Goal: Complete application form: Complete application form

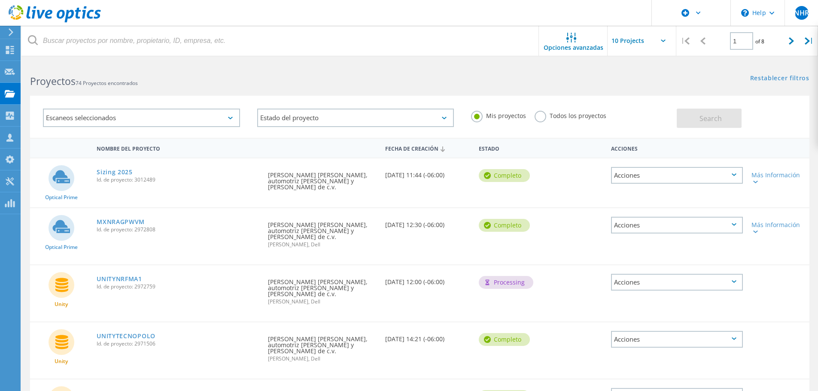
click at [42, 11] on icon at bounding box center [55, 14] width 92 height 18
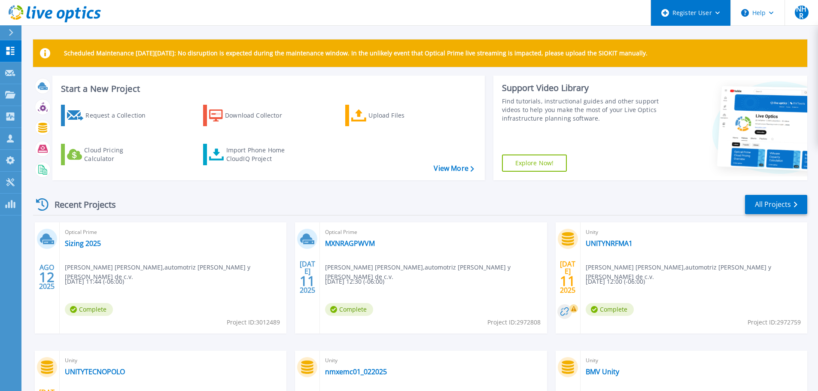
click at [691, 11] on div "Register User" at bounding box center [690, 13] width 79 height 26
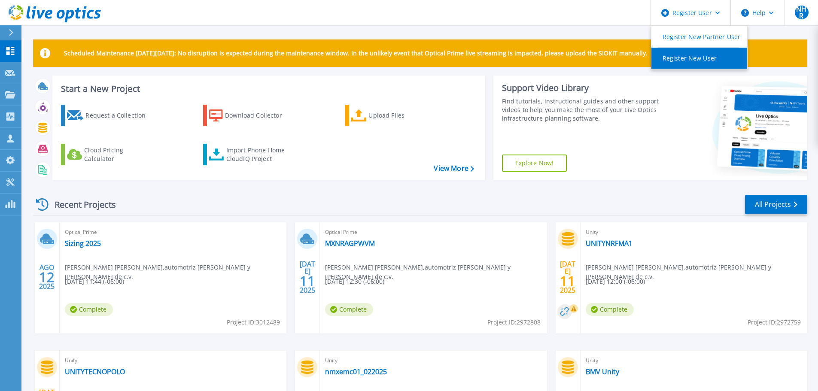
click at [709, 62] on link "Register New User" at bounding box center [699, 58] width 96 height 21
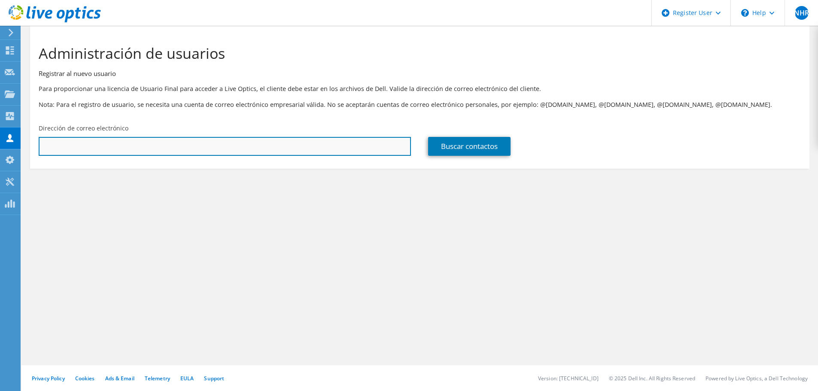
click at [118, 146] on input "text" at bounding box center [225, 146] width 372 height 19
click at [228, 148] on input "text" at bounding box center [225, 146] width 372 height 19
paste input "victor.hernandezcruz@dell.com"
type input "victor.hernandezcruz@dell.com"
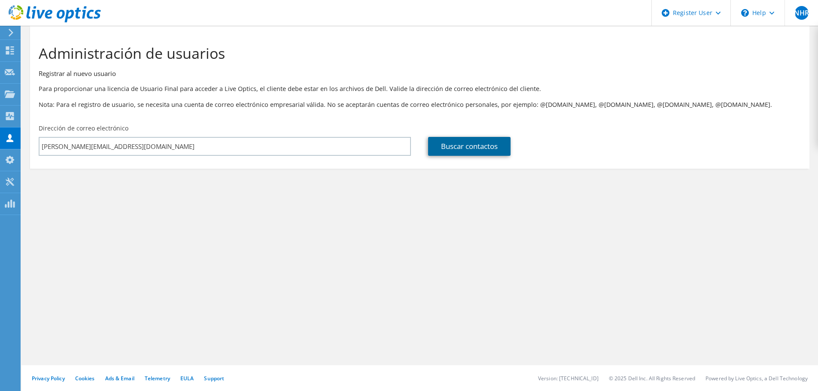
click at [459, 147] on link "Buscar contactos" at bounding box center [469, 146] width 82 height 19
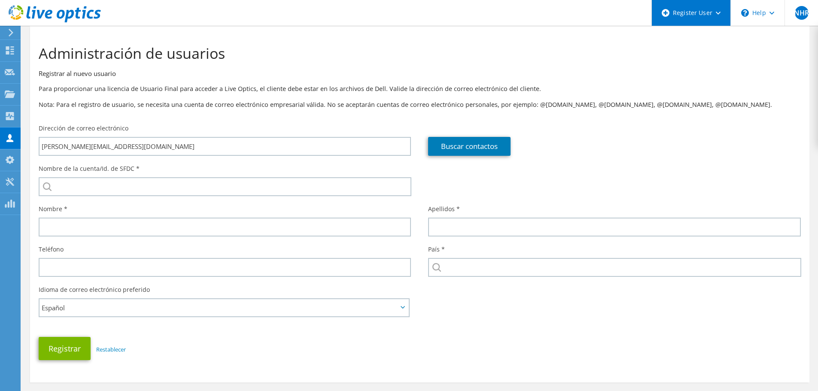
click at [722, 15] on div "Register User" at bounding box center [690, 13] width 79 height 26
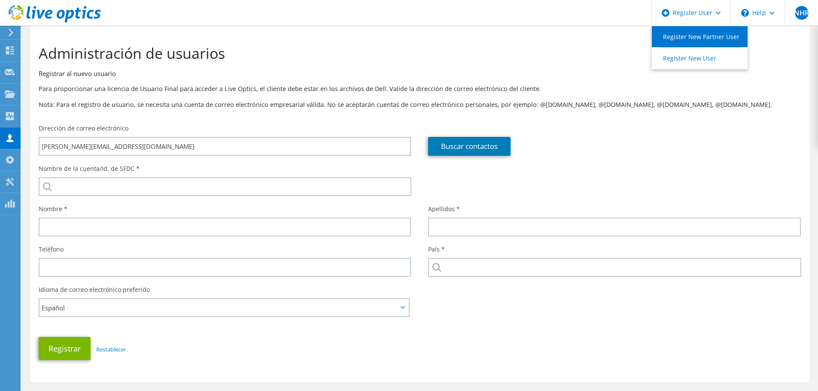
click at [703, 43] on link "Register New Partner User" at bounding box center [700, 36] width 96 height 21
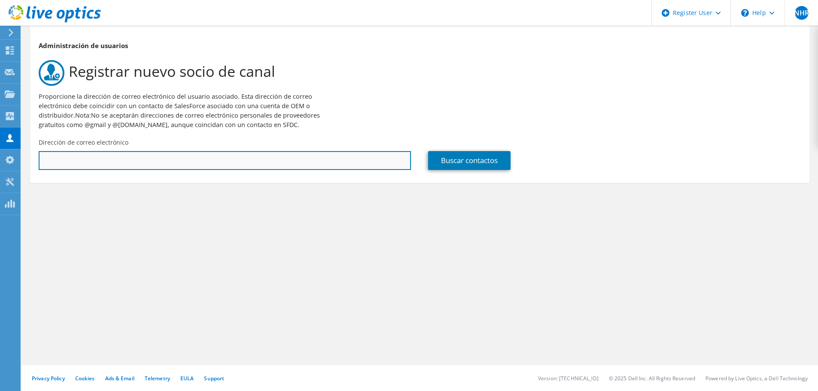
click at [104, 154] on input "text" at bounding box center [225, 160] width 372 height 19
paste input "[EMAIL_ADDRESS][DOMAIN_NAME]"
type input "[PERSON_NAME][EMAIL_ADDRESS][DOMAIN_NAME]"
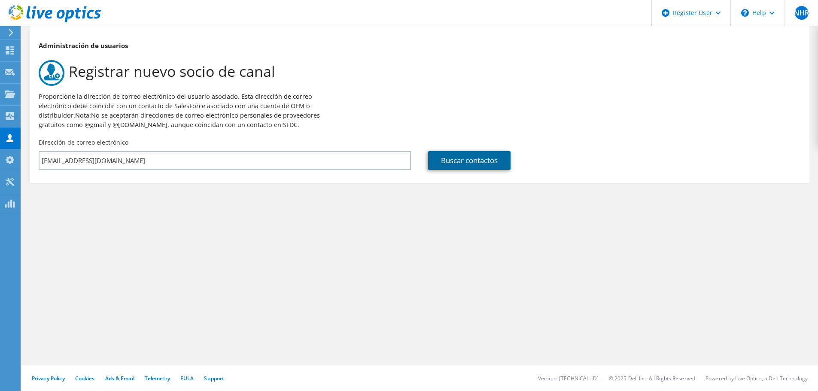
click at [439, 161] on link "Buscar contactos" at bounding box center [469, 160] width 82 height 19
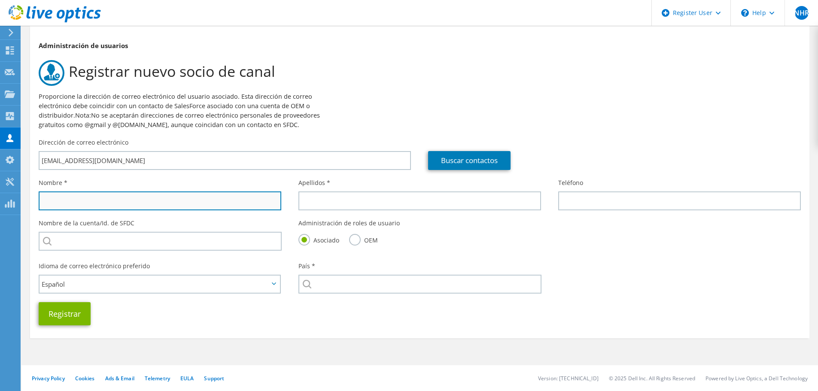
click at [207, 197] on input "text" at bounding box center [160, 200] width 243 height 19
click at [356, 238] on label "OEM" at bounding box center [363, 239] width 29 height 11
click at [0, 0] on input "OEM" at bounding box center [0, 0] width 0 height 0
click at [168, 194] on input "text" at bounding box center [160, 200] width 243 height 19
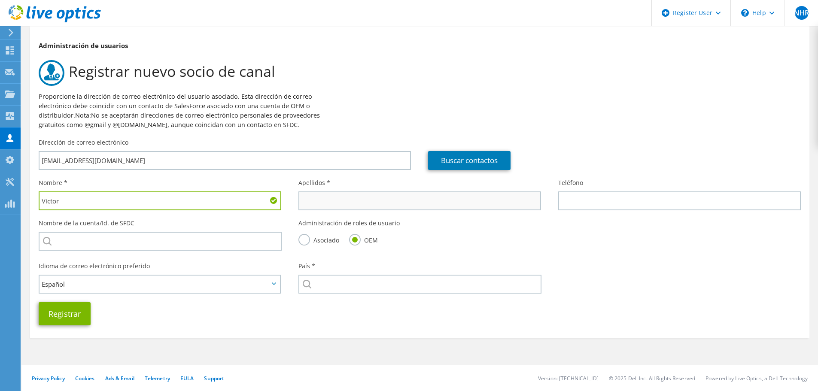
type input "Victor"
click at [480, 200] on input "text" at bounding box center [419, 200] width 243 height 19
type input "Hernandez"
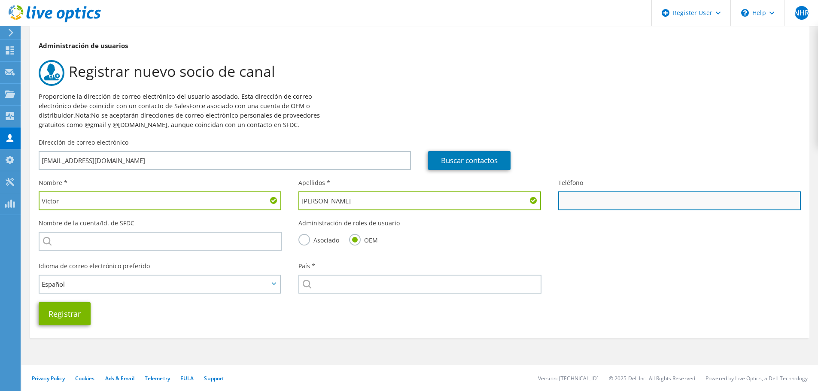
click at [692, 198] on input "text" at bounding box center [679, 200] width 243 height 19
click at [39, 16] on use at bounding box center [55, 13] width 92 height 17
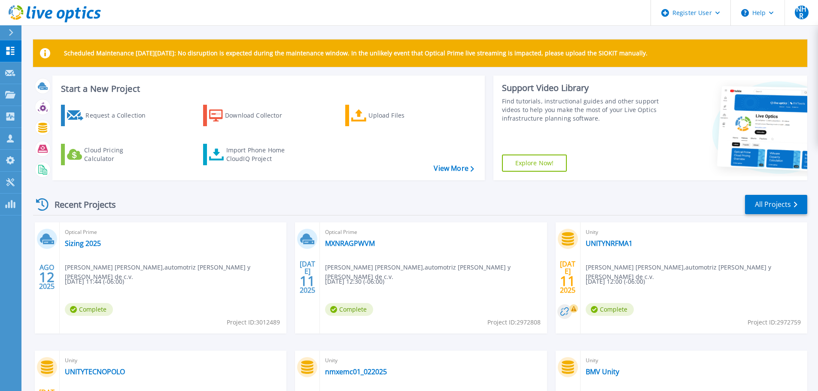
click at [45, 11] on icon at bounding box center [41, 14] width 8 height 9
click at [808, 18] on span "NHR" at bounding box center [802, 13] width 14 height 14
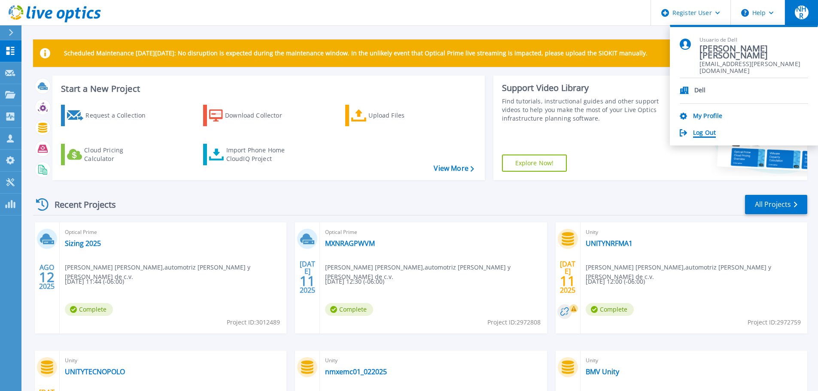
click at [707, 132] on link "Log Out" at bounding box center [704, 133] width 23 height 8
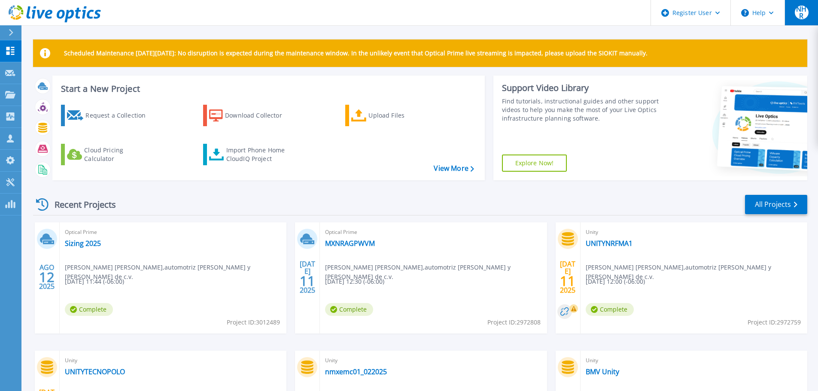
click at [799, 17] on span "NHR" at bounding box center [802, 13] width 14 height 14
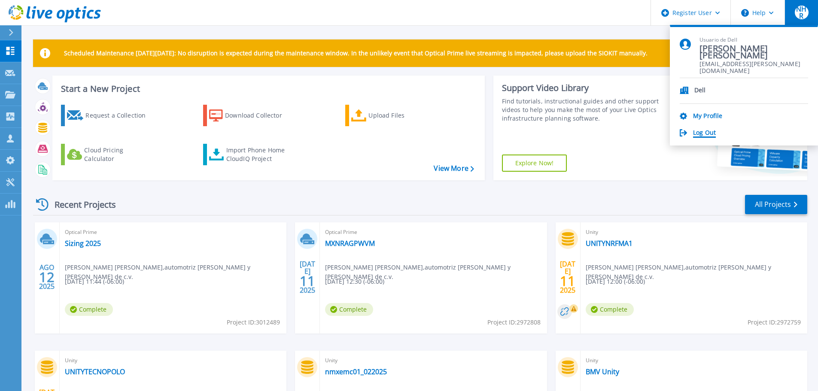
click at [707, 133] on link "Log Out" at bounding box center [704, 133] width 23 height 8
